Goal: Communication & Community: Connect with others

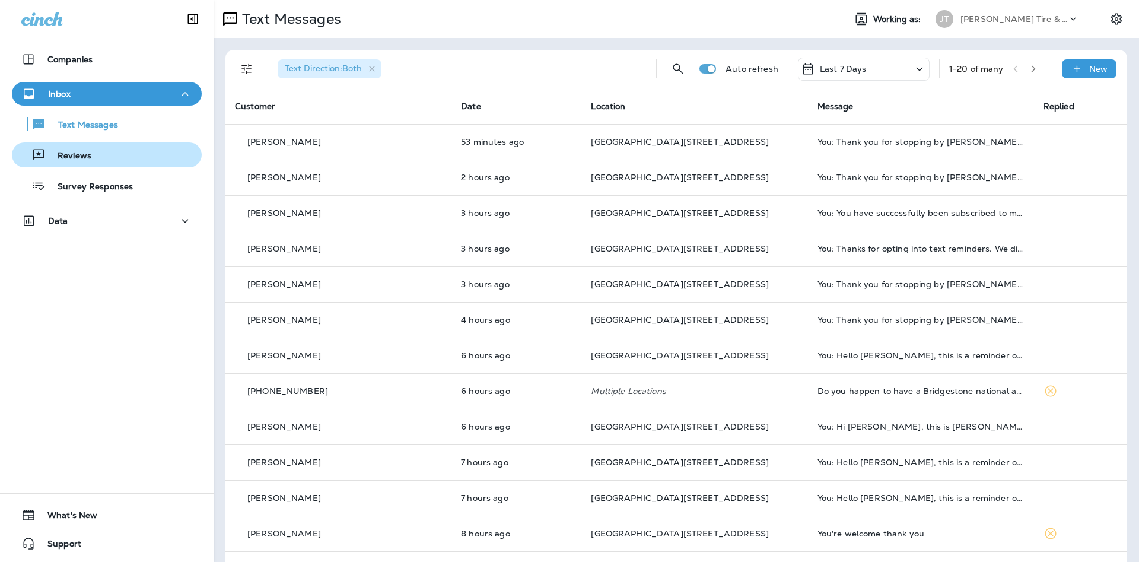
click at [151, 163] on div "Reviews" at bounding box center [107, 155] width 180 height 18
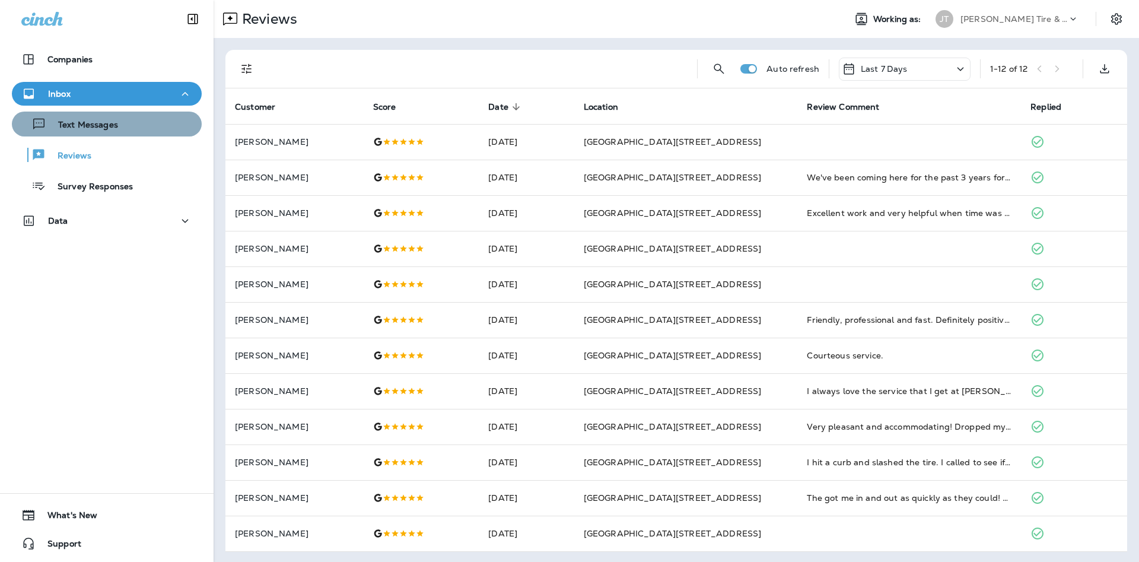
click at [125, 120] on div "Text Messages" at bounding box center [107, 124] width 180 height 18
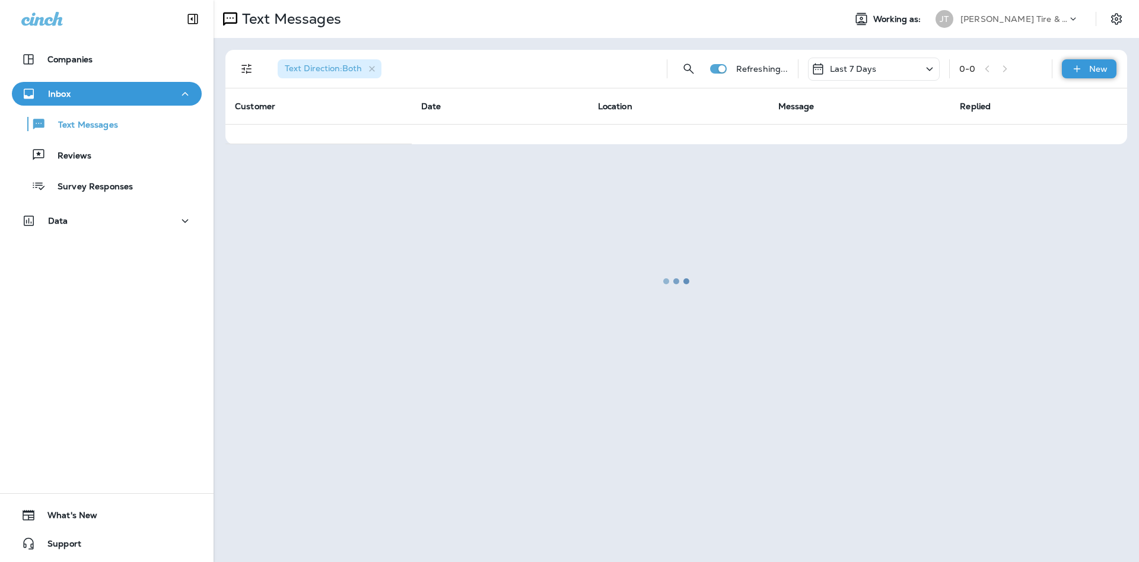
click at [1092, 69] on p "New" at bounding box center [1098, 68] width 18 height 9
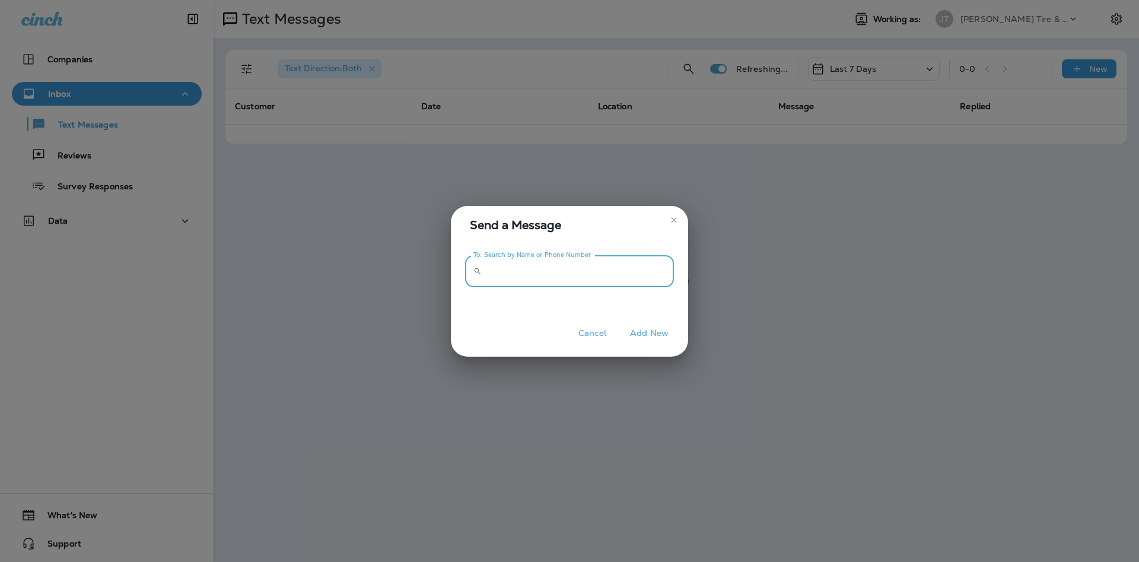
click at [626, 260] on input "To: Search by Name or Phone Number" at bounding box center [579, 271] width 187 height 31
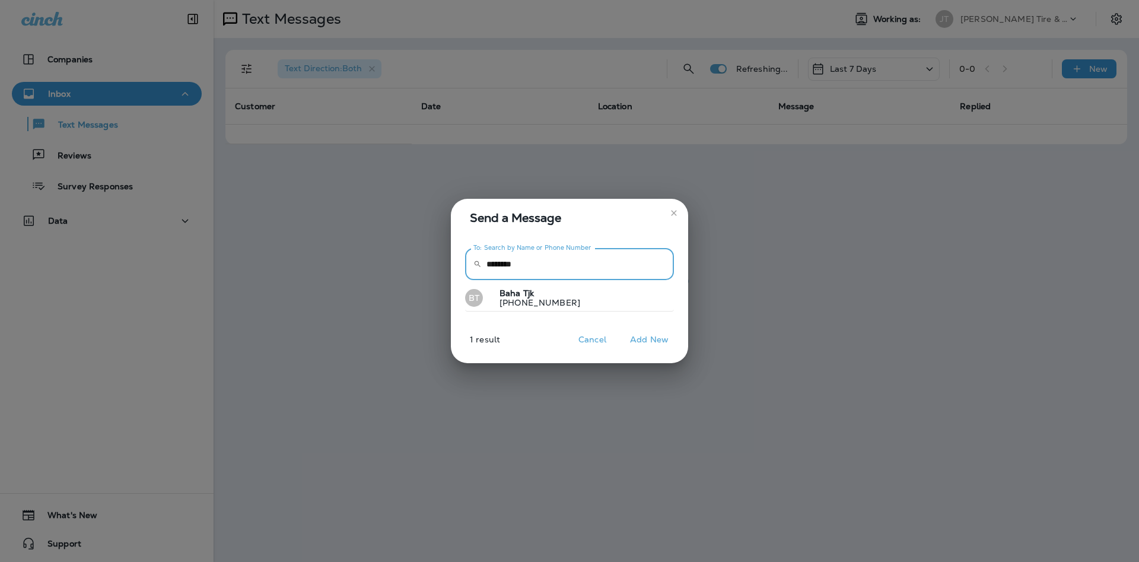
type input "********"
click at [563, 294] on button "BT Baha Tjk [PHONE_NUMBER]" at bounding box center [569, 298] width 209 height 27
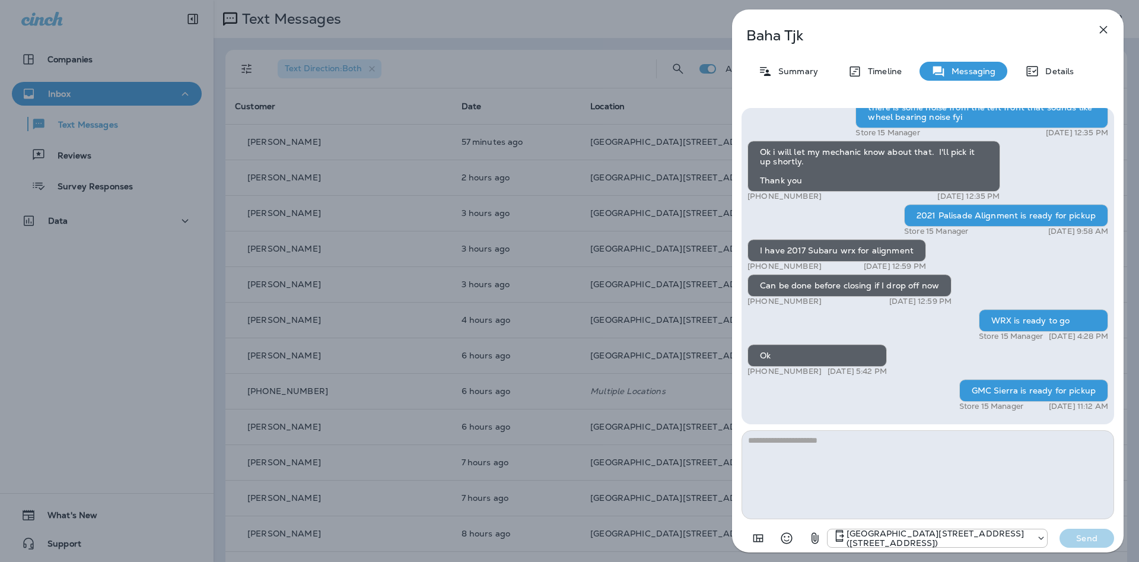
click at [858, 470] on textarea at bounding box center [927, 474] width 372 height 89
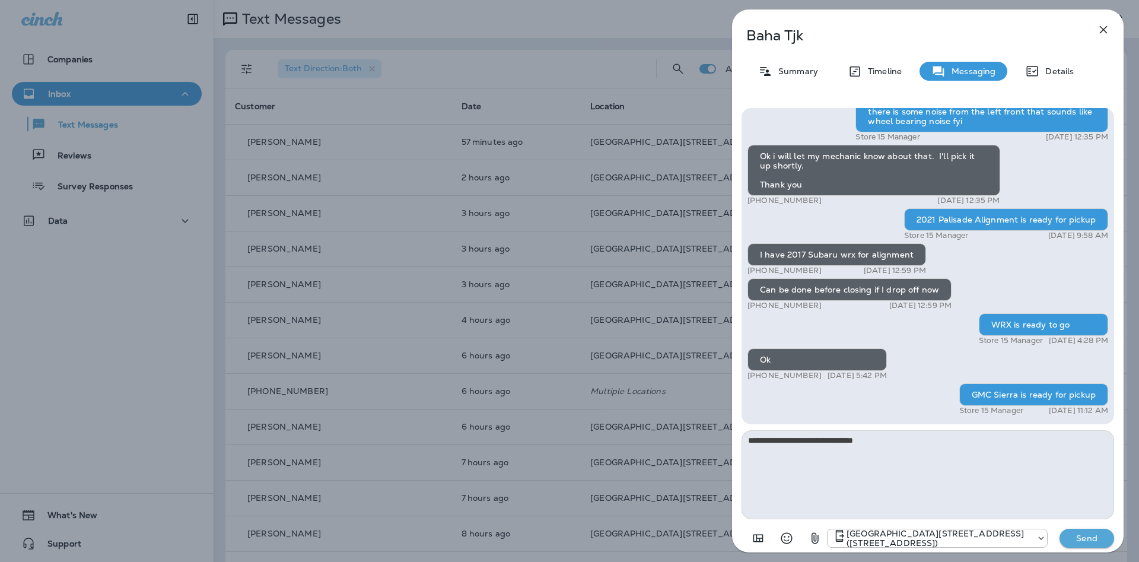
type textarea "**********"
click at [1092, 538] on p "Send" at bounding box center [1087, 538] width 50 height 11
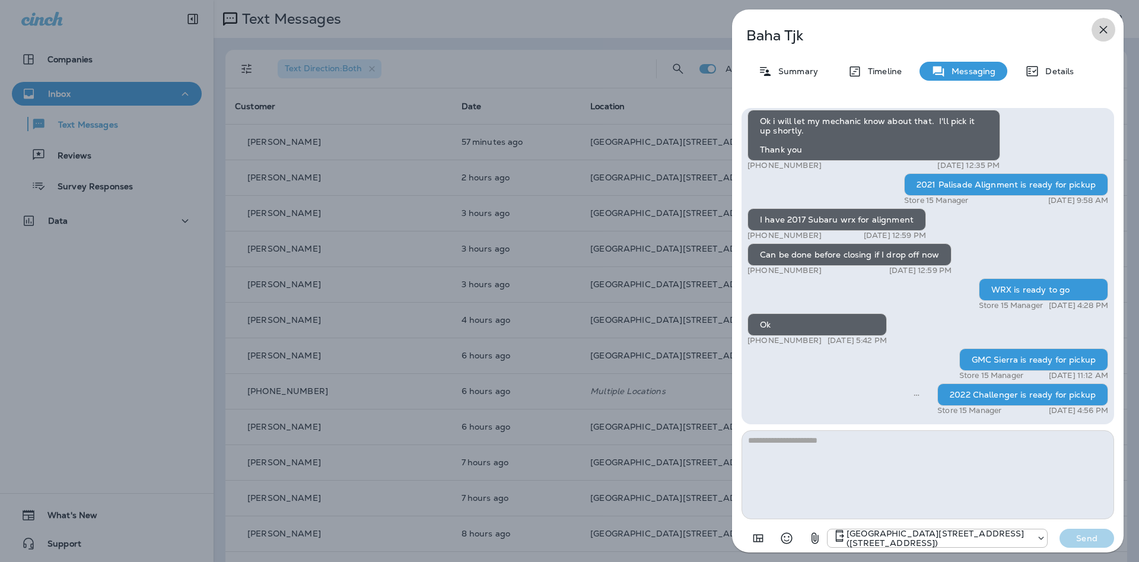
click at [1101, 36] on icon "button" at bounding box center [1103, 30] width 14 height 14
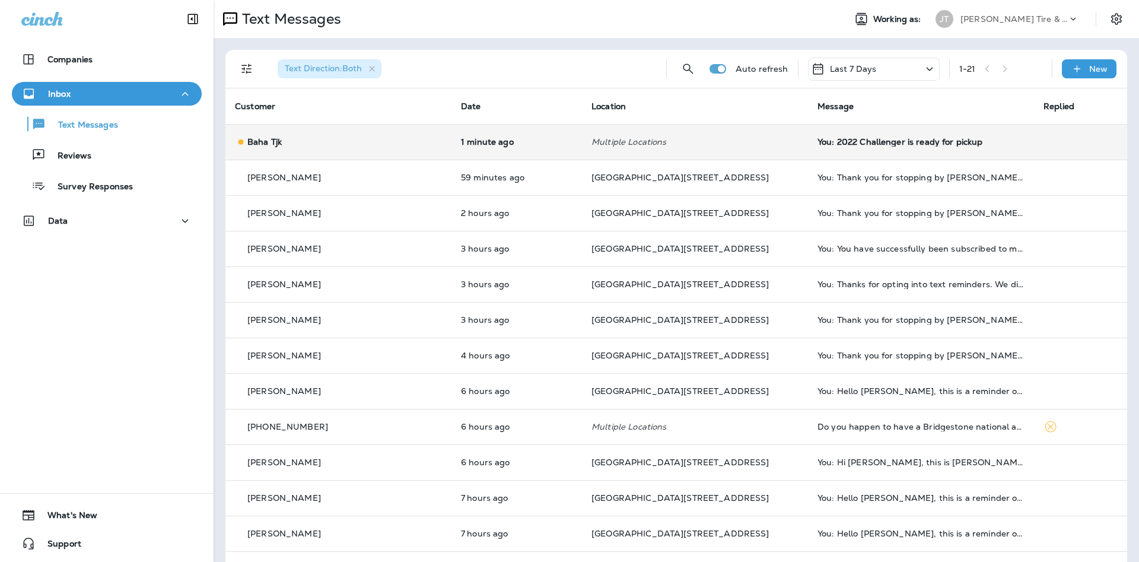
click at [487, 145] on p "1 minute ago" at bounding box center [517, 141] width 112 height 9
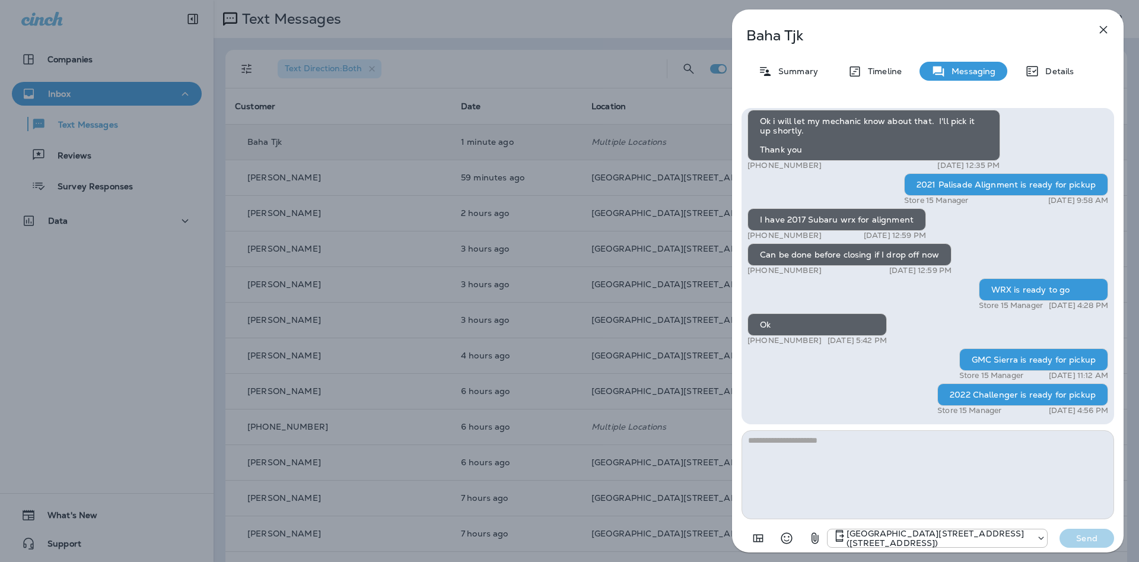
click at [937, 442] on textarea at bounding box center [927, 474] width 372 height 89
click at [1101, 31] on icon "button" at bounding box center [1104, 30] width 8 height 8
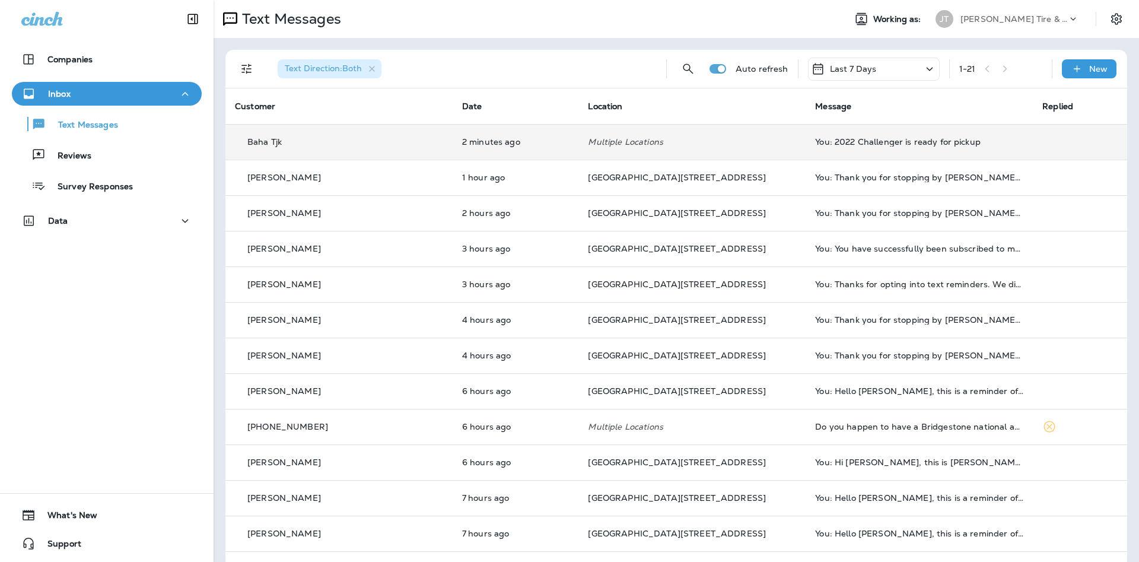
click at [410, 150] on td "Baha Tjk" at bounding box center [338, 142] width 227 height 36
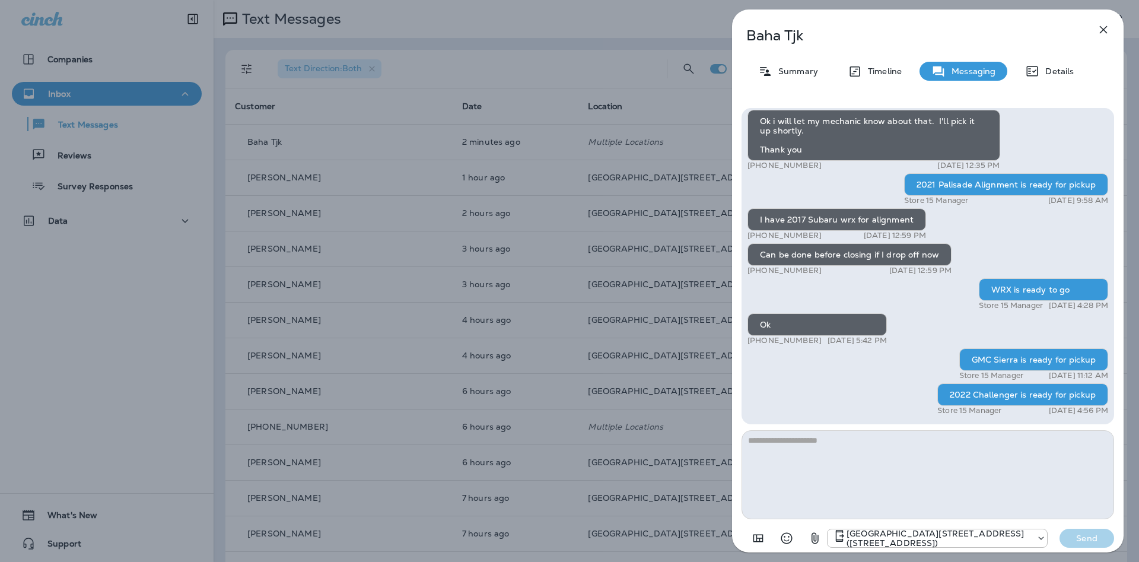
click at [457, 345] on div "Baha Tjk Summary Timeline Messaging Details Hi Baha, it's [PERSON_NAME] at [PER…" at bounding box center [569, 281] width 1139 height 562
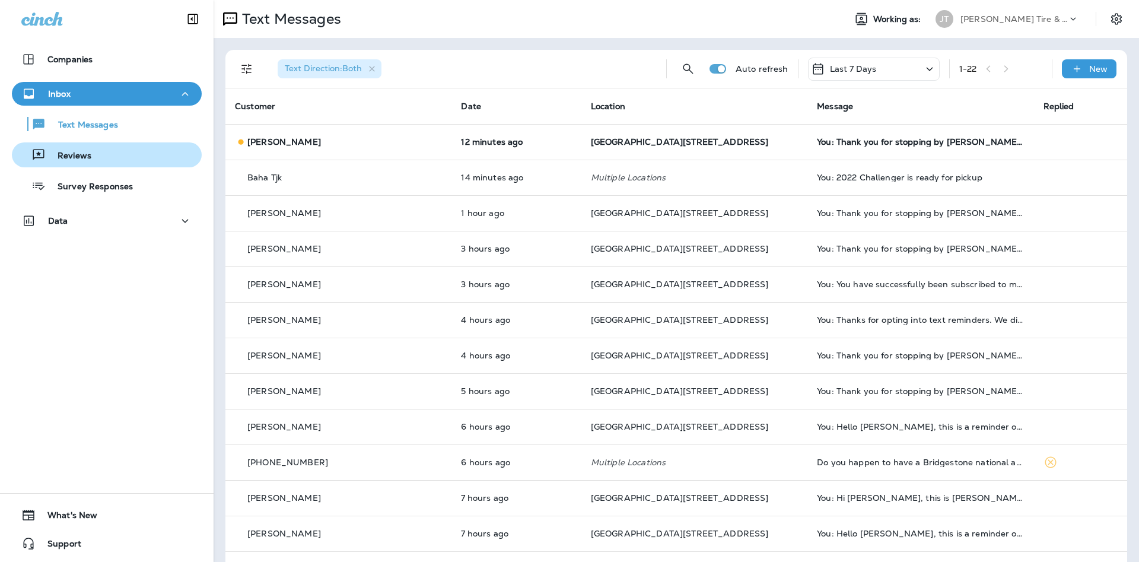
click at [165, 157] on div "Reviews" at bounding box center [107, 155] width 180 height 18
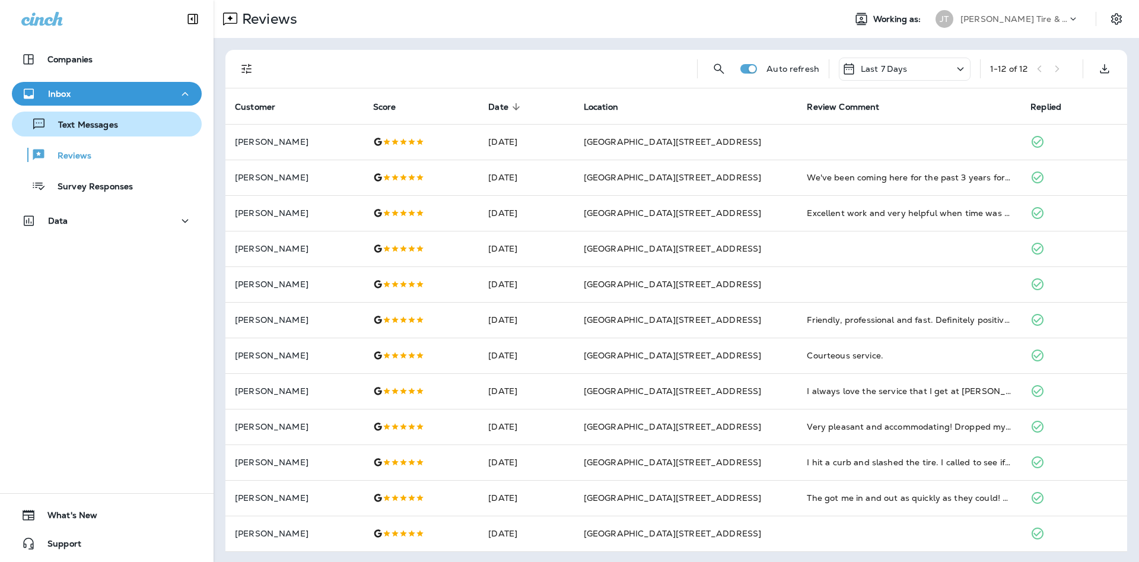
click at [168, 125] on div "Text Messages" at bounding box center [107, 124] width 180 height 18
